Goal: Find specific page/section: Find specific page/section

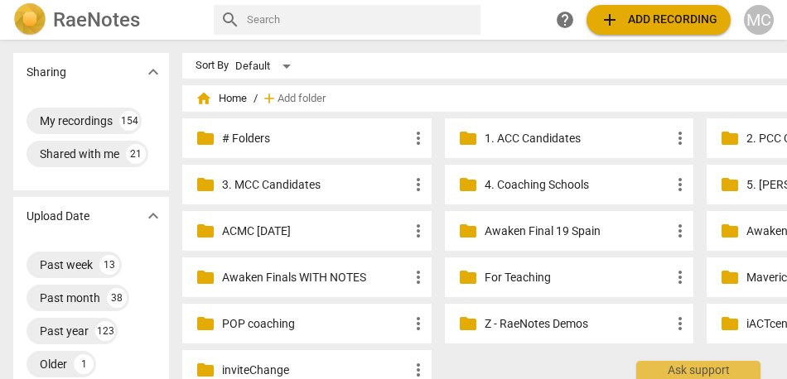
click at [335, 19] on input "text" at bounding box center [361, 20] width 228 height 26
type input "cristina"
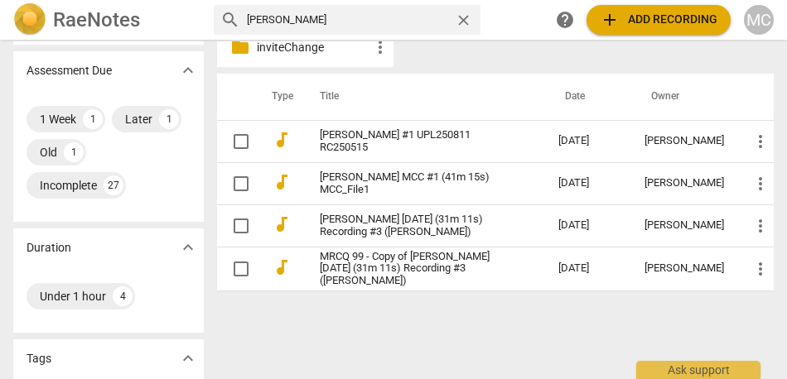
scroll to position [326, 0]
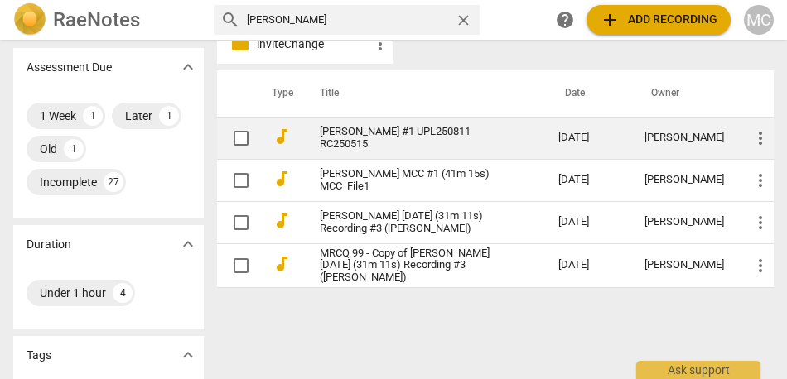
click at [376, 138] on link "Cristina Dragomir MCC #1 UPL250811 RC250515" at bounding box center [410, 138] width 180 height 25
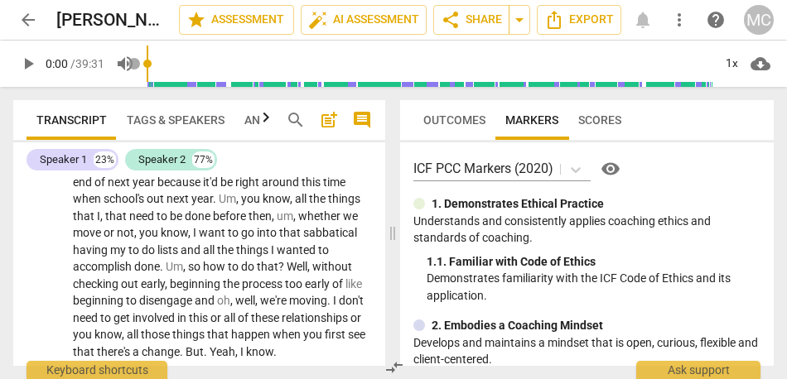
scroll to position [836, 0]
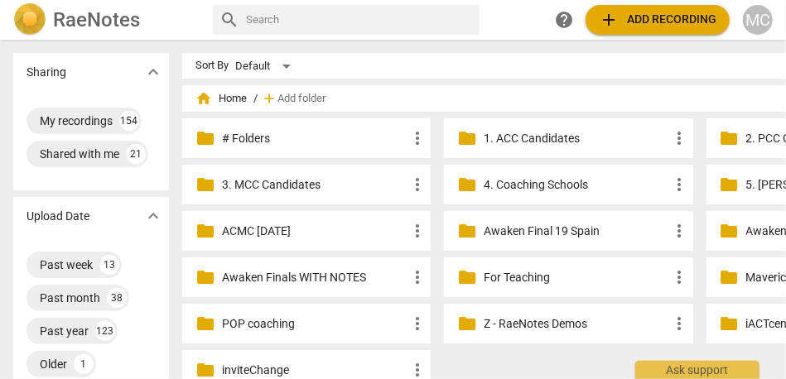
click at [432, 19] on input "text" at bounding box center [359, 20] width 227 height 26
type input "joel"
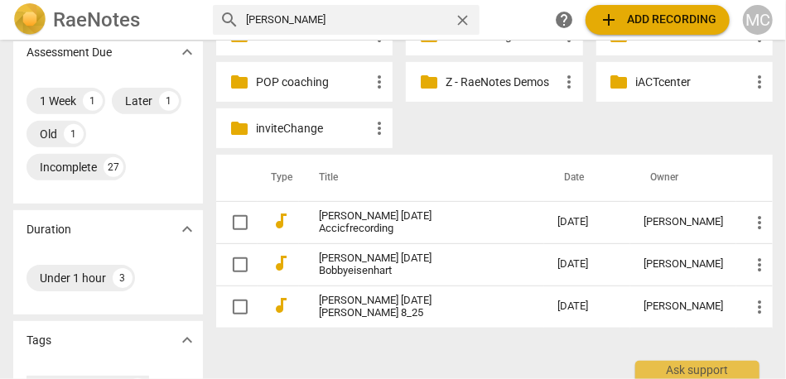
scroll to position [247, 0]
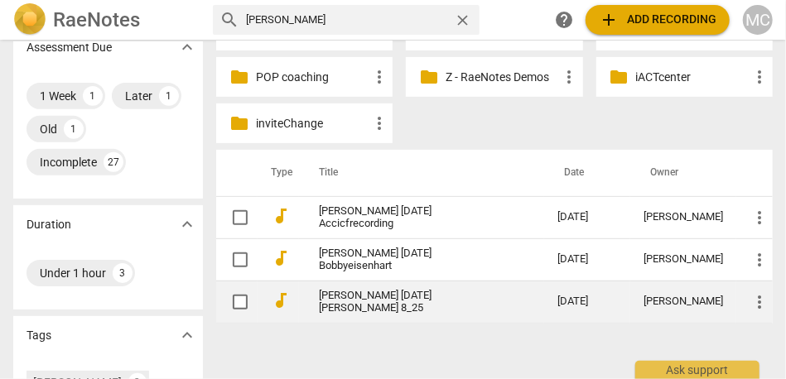
click at [375, 295] on td "Joel 2025-08-26 Paul 8_25" at bounding box center [421, 302] width 245 height 42
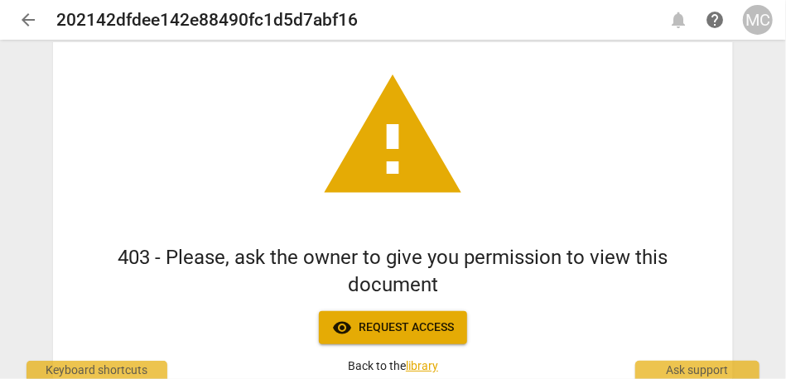
scroll to position [187, 0]
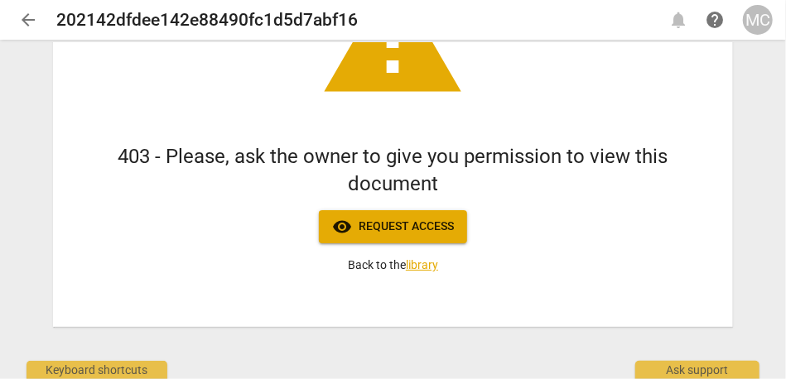
click at [397, 217] on span "visibility Request access" at bounding box center [393, 227] width 122 height 20
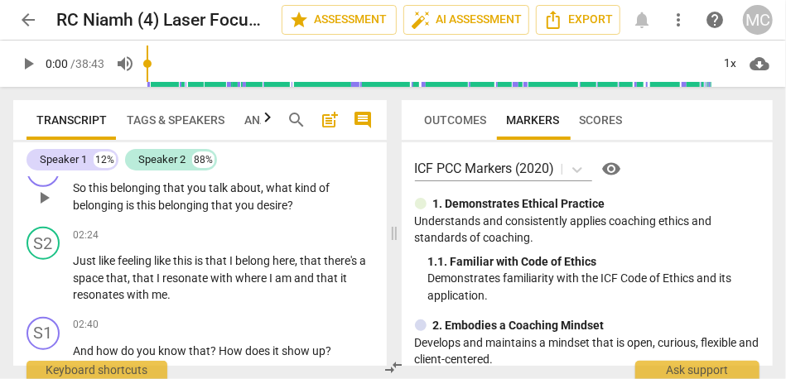
scroll to position [584, 0]
click at [24, 17] on span "arrow_back" at bounding box center [28, 20] width 20 height 20
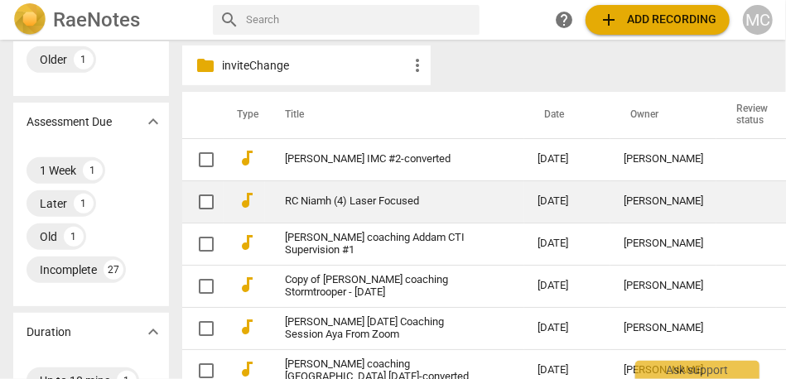
scroll to position [304, 0]
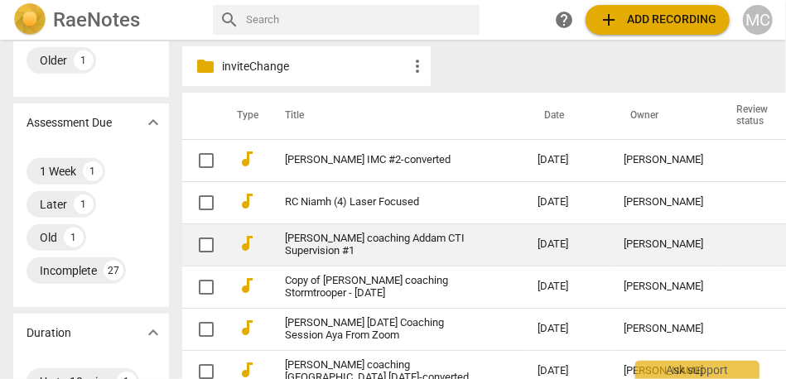
click at [398, 255] on td "[PERSON_NAME] coaching Addam CTI Supervision #1" at bounding box center [394, 245] width 259 height 42
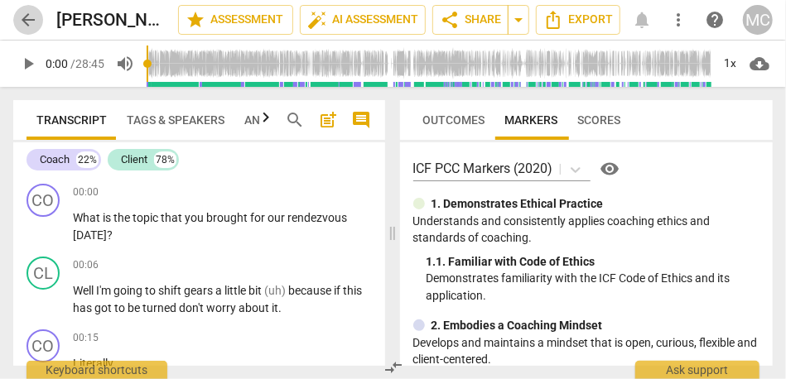
click at [31, 26] on span "arrow_back" at bounding box center [28, 20] width 20 height 20
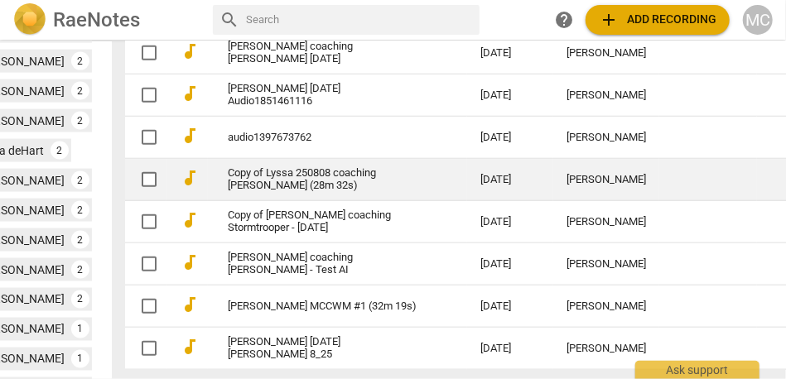
scroll to position [1149, 57]
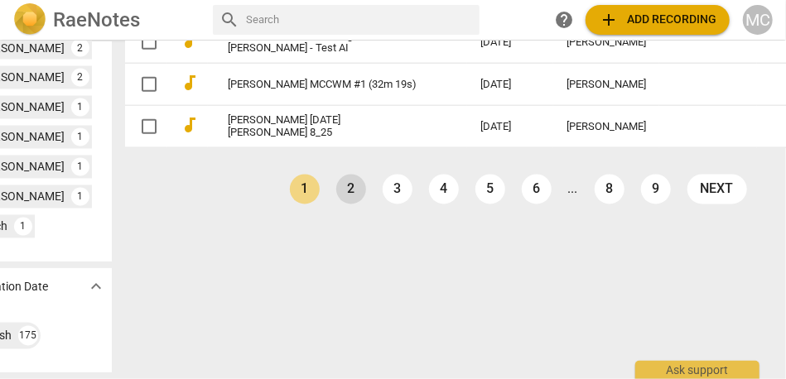
click at [336, 205] on link "2" at bounding box center [351, 190] width 30 height 30
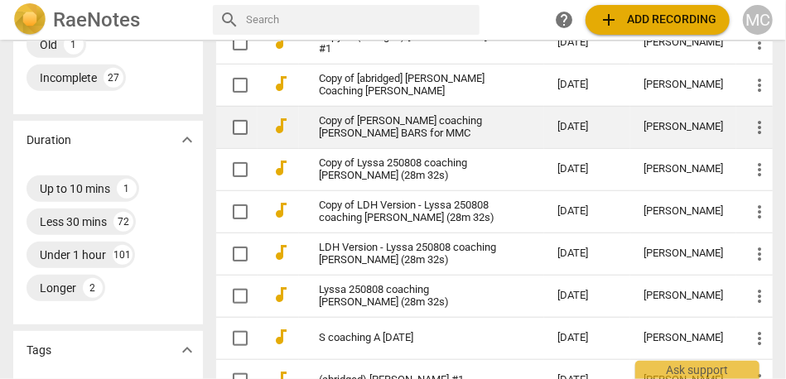
scroll to position [1110, 0]
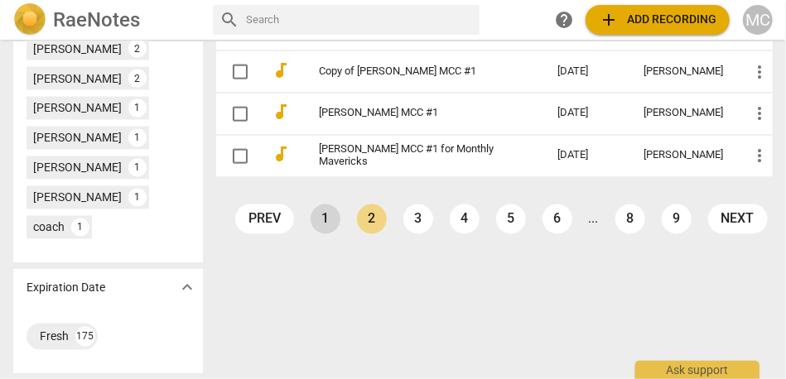
click at [316, 221] on link "1" at bounding box center [325, 220] width 30 height 30
